Goal: Task Accomplishment & Management: Use online tool/utility

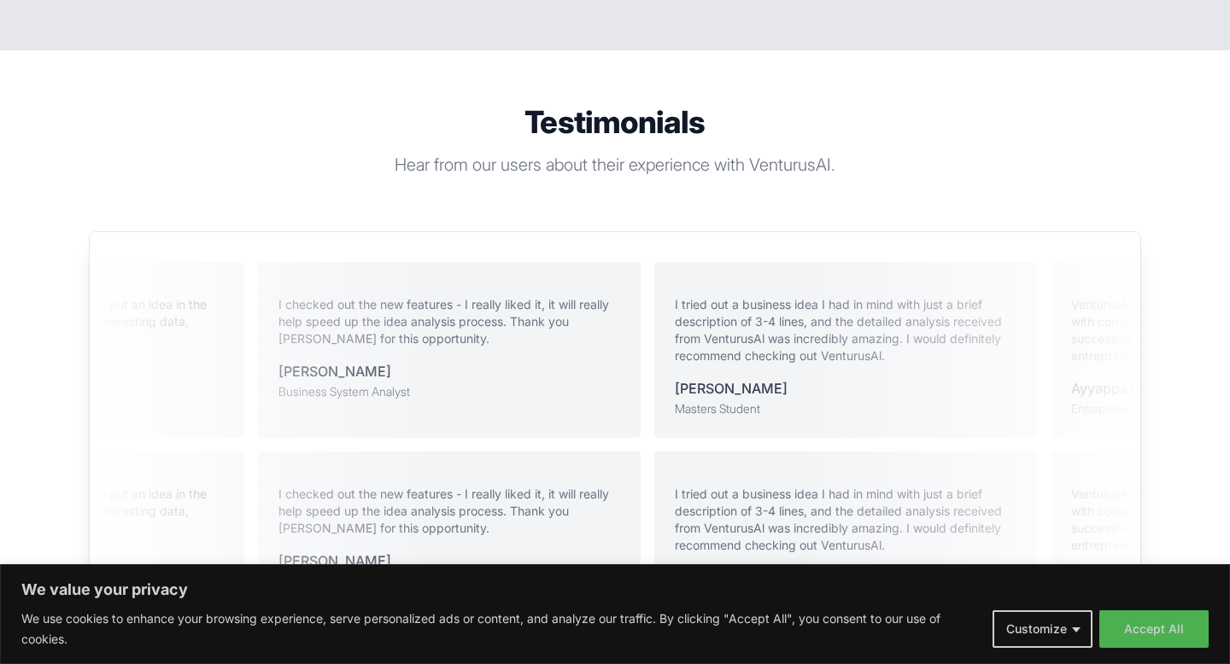
scroll to position [3371, 0]
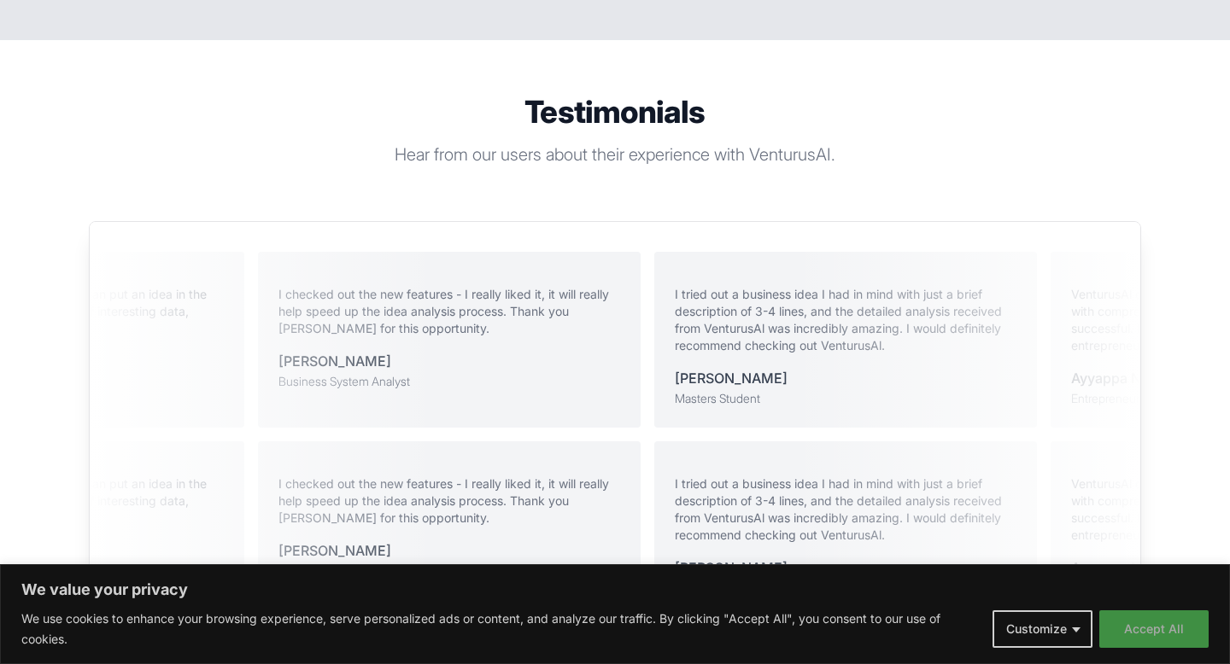
click at [1146, 623] on button "Accept All" at bounding box center [1153, 630] width 109 height 38
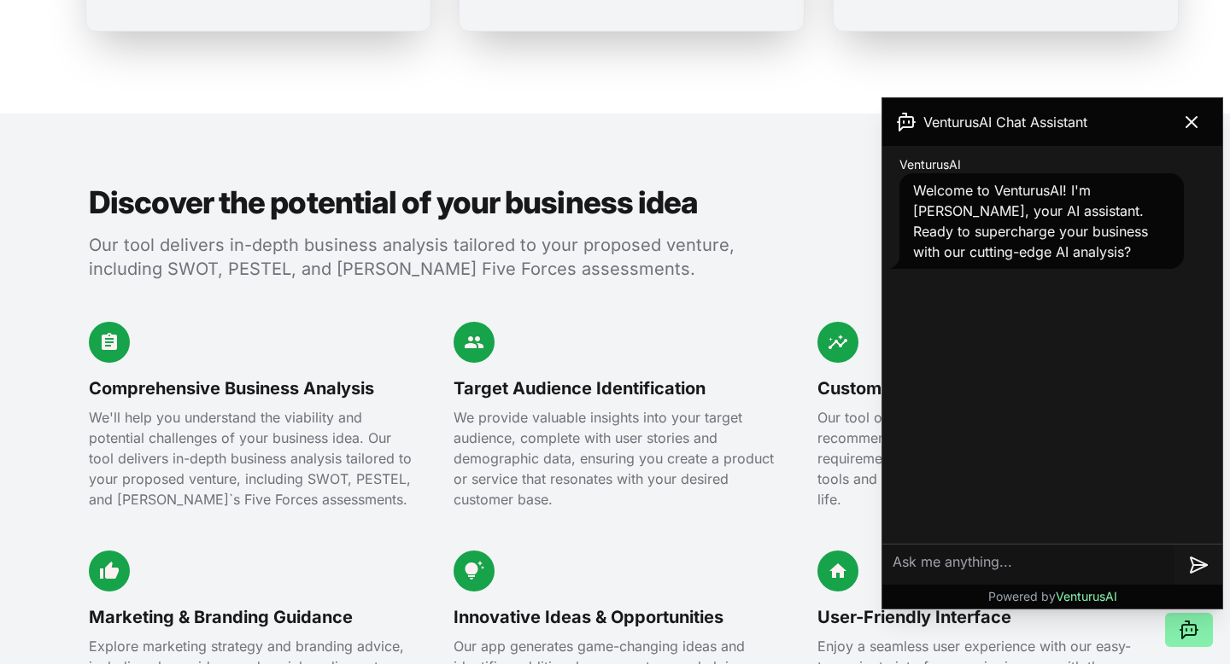
scroll to position [1443, 0]
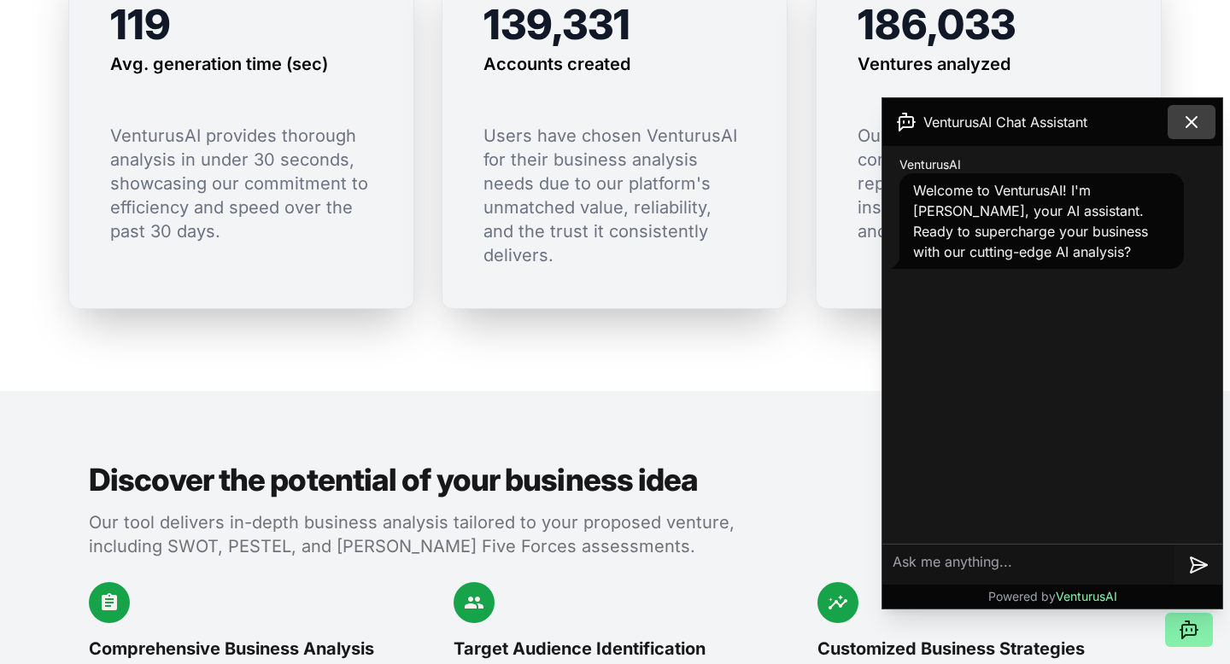
click at [1189, 109] on button at bounding box center [1191, 122] width 48 height 34
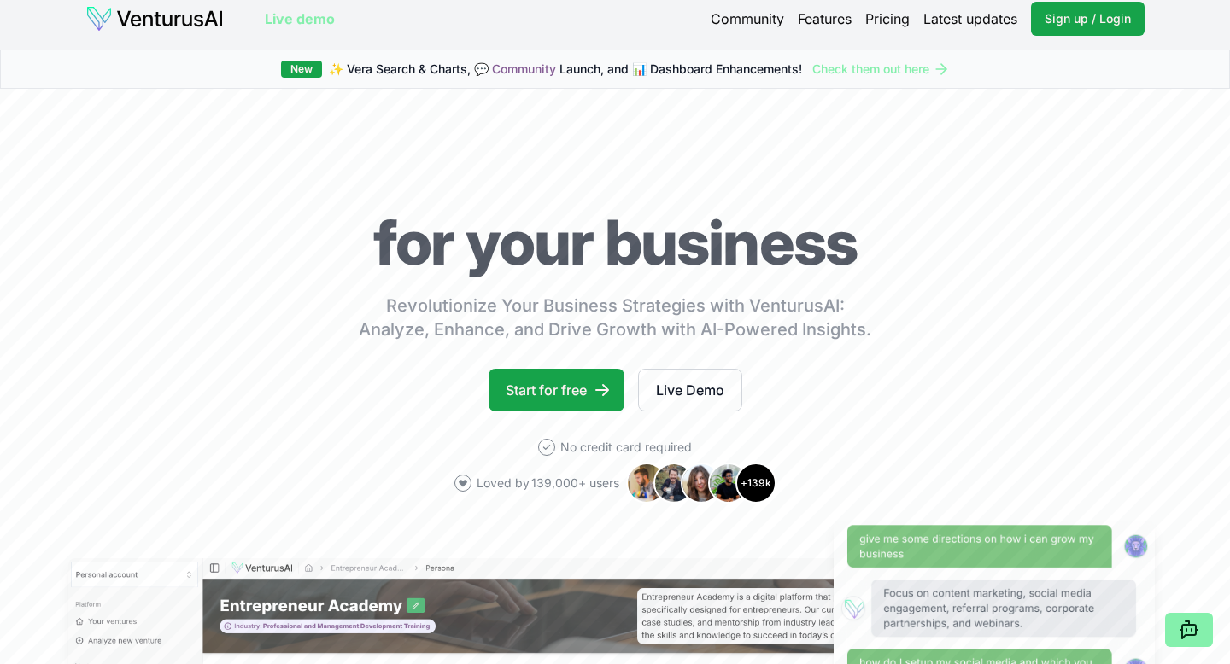
scroll to position [15, 0]
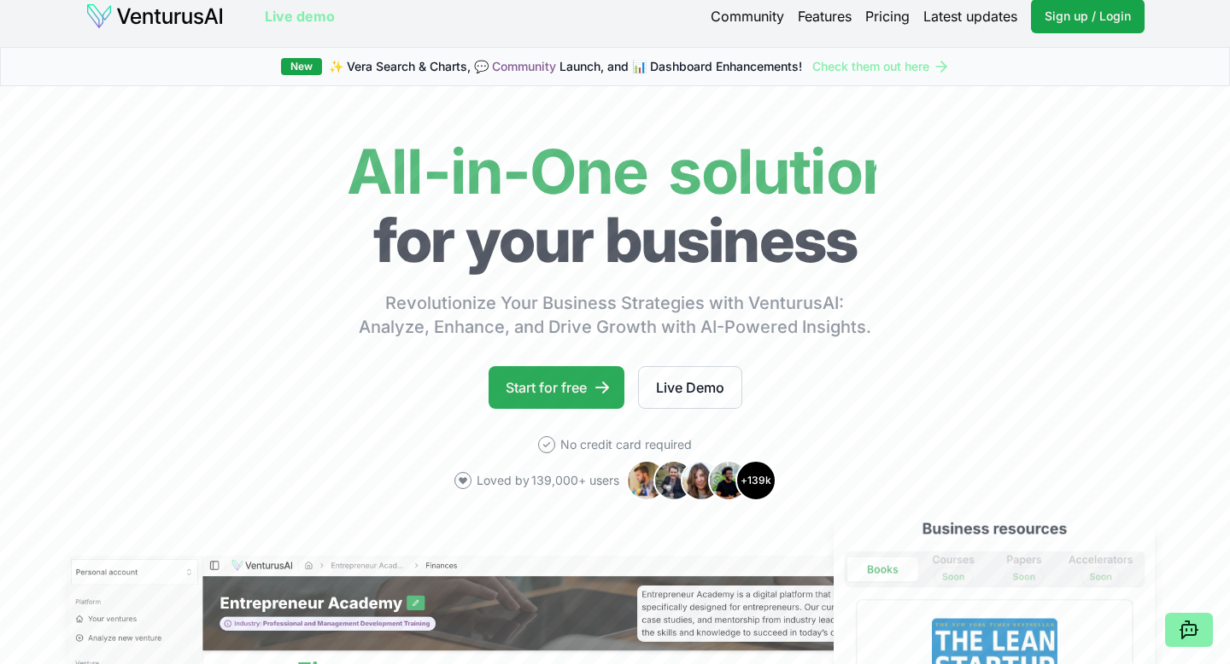
click at [570, 393] on link "Start for free" at bounding box center [556, 387] width 136 height 43
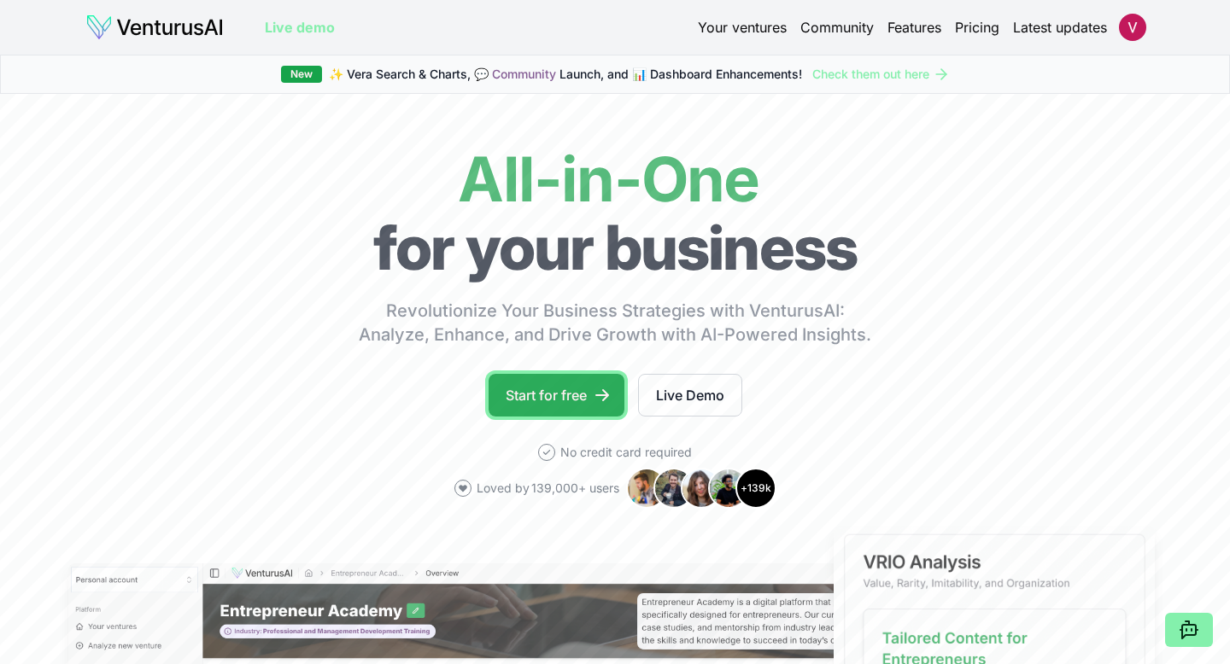
click at [580, 386] on link "Start for free" at bounding box center [556, 395] width 136 height 43
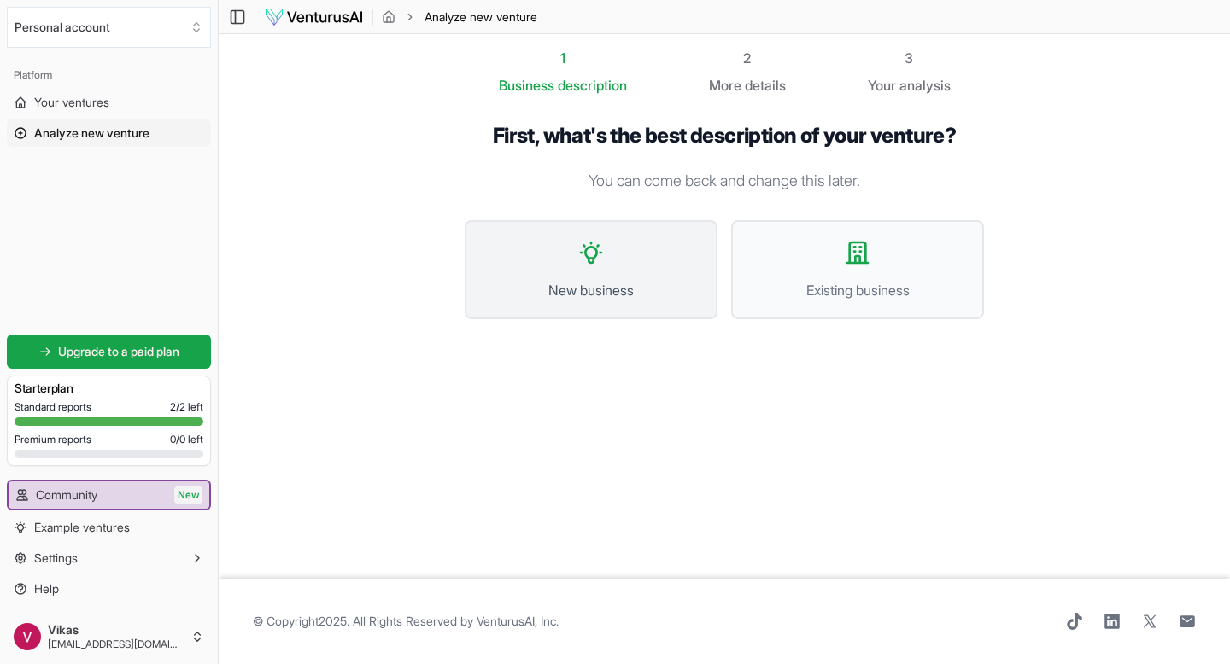
click at [649, 220] on button "New business" at bounding box center [591, 269] width 253 height 99
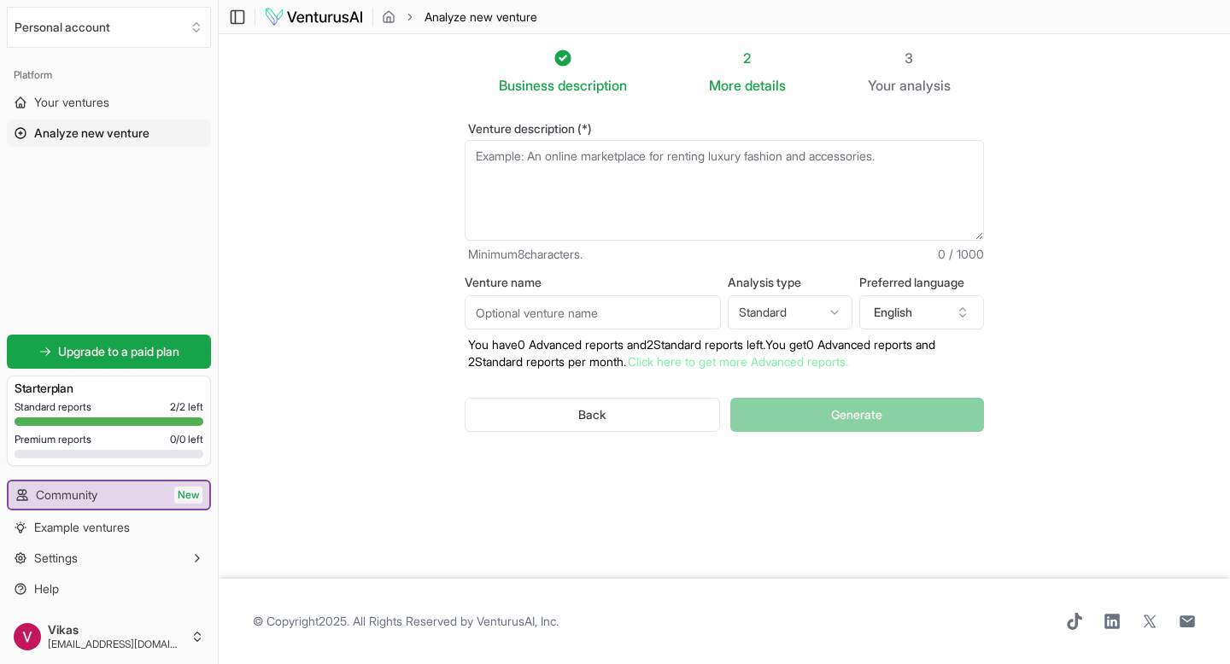
click at [649, 220] on textarea "Venture description (*)" at bounding box center [724, 190] width 519 height 101
click at [722, 212] on textarea "Venture description (*)" at bounding box center [724, 190] width 519 height 101
paste textarea ""India's travel accommodation market is worth ₹1.2 lakh crores, but 60% of smal…"
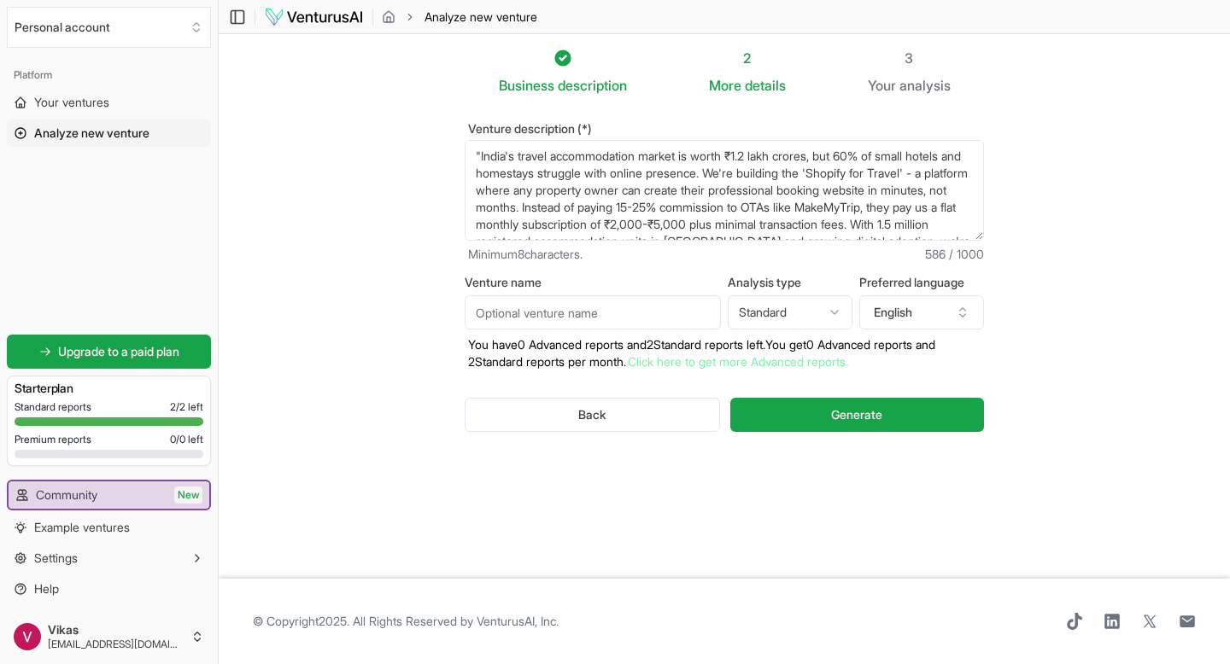
scroll to position [43, 0]
type textarea ""India's travel accommodation market is worth ₹1.2 lakh crores, but 60% of smal…"
click at [642, 320] on input "Venture name" at bounding box center [593, 312] width 256 height 34
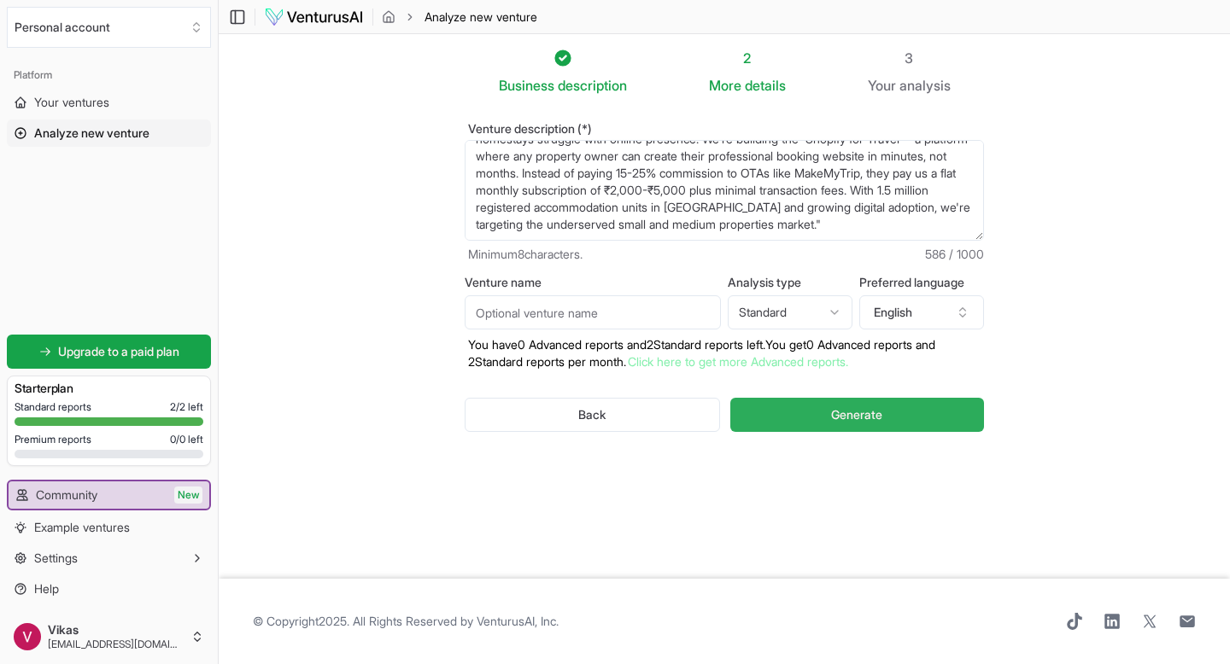
click at [827, 414] on button "Generate" at bounding box center [857, 415] width 254 height 34
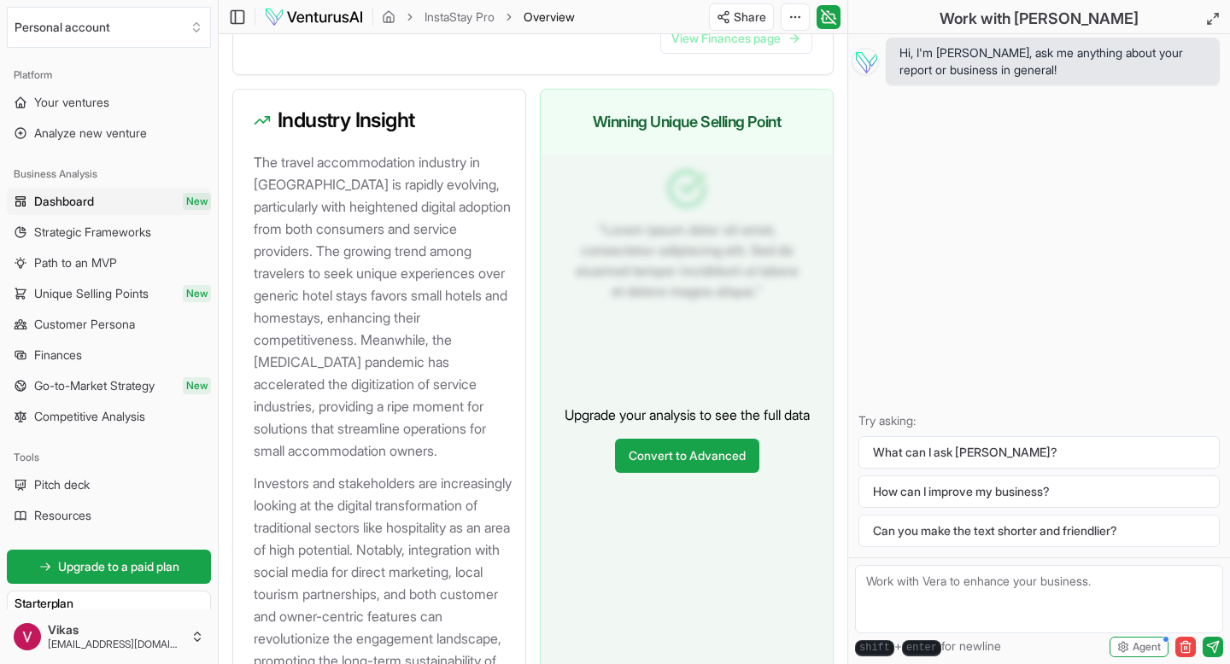
scroll to position [2067, 0]
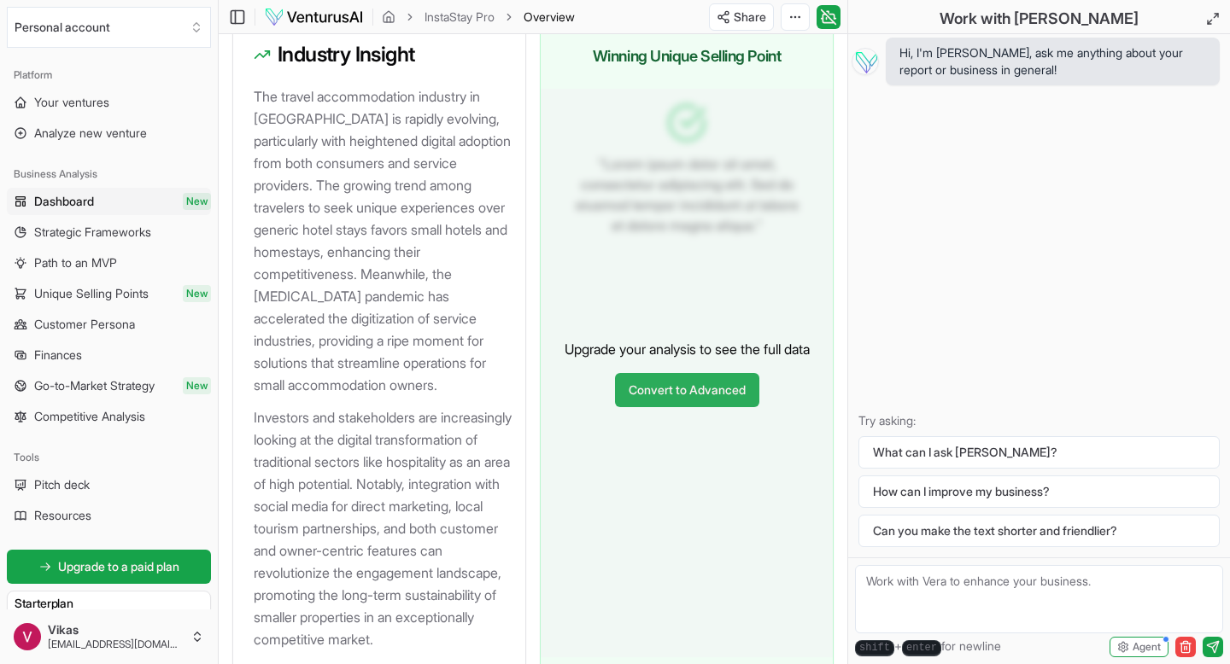
click at [640, 407] on link "Convert to Advanced" at bounding box center [687, 390] width 144 height 34
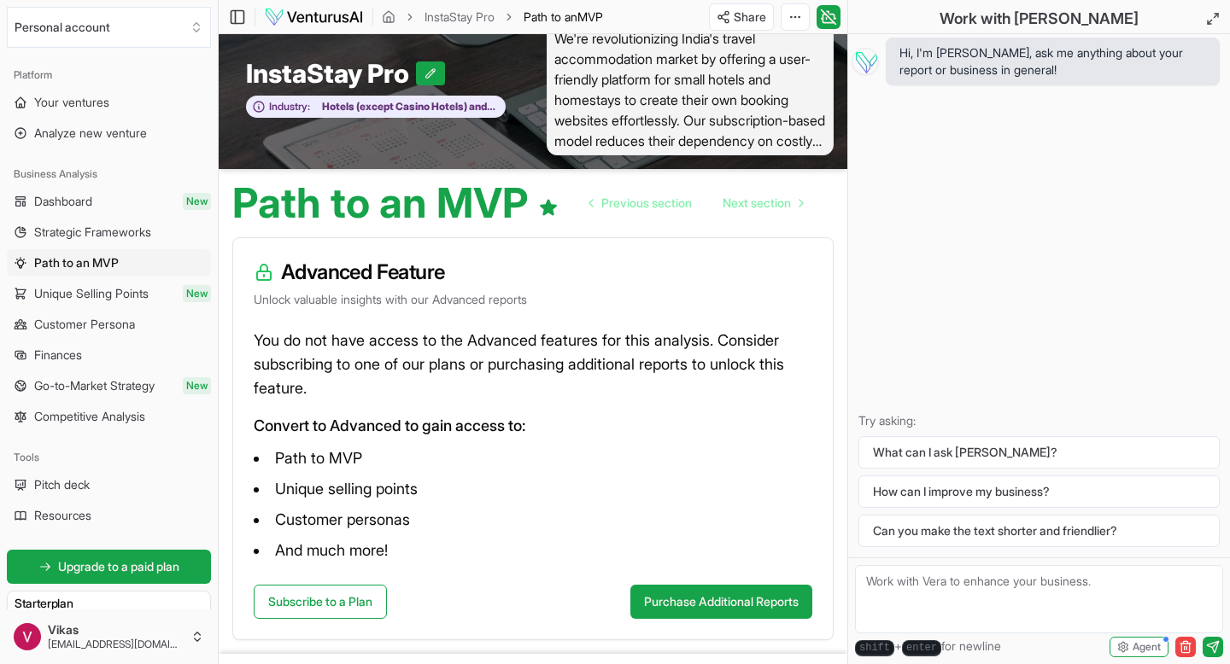
scroll to position [99, 0]
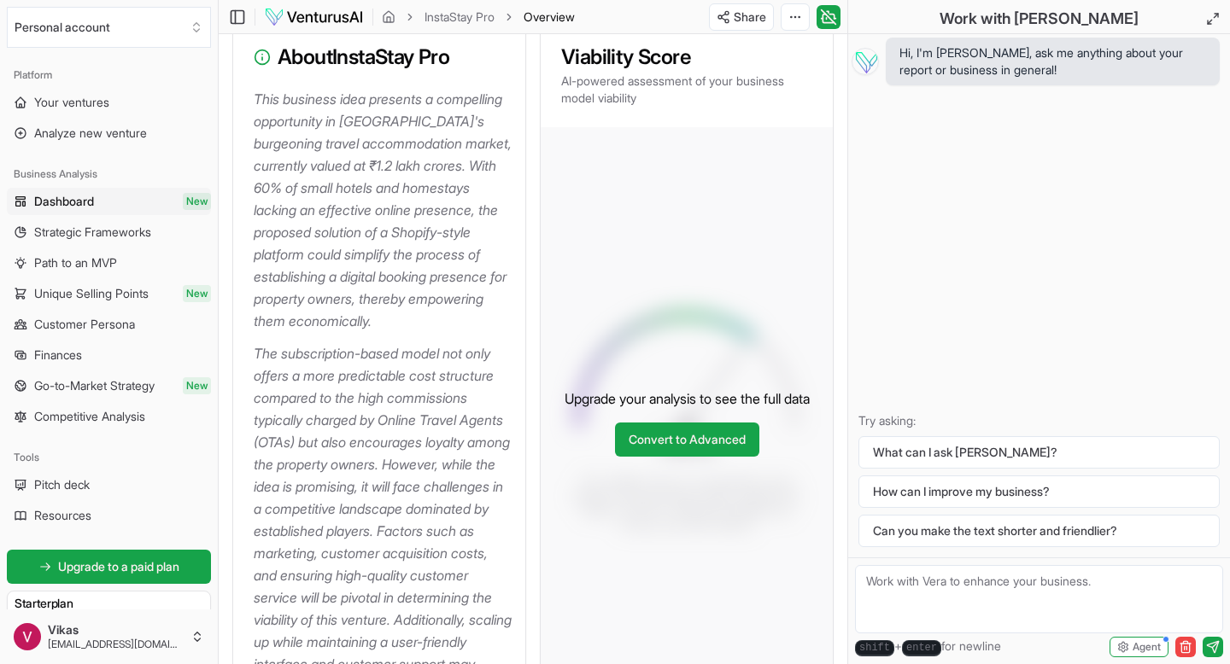
scroll to position [225, 0]
